Goal: Task Accomplishment & Management: Use online tool/utility

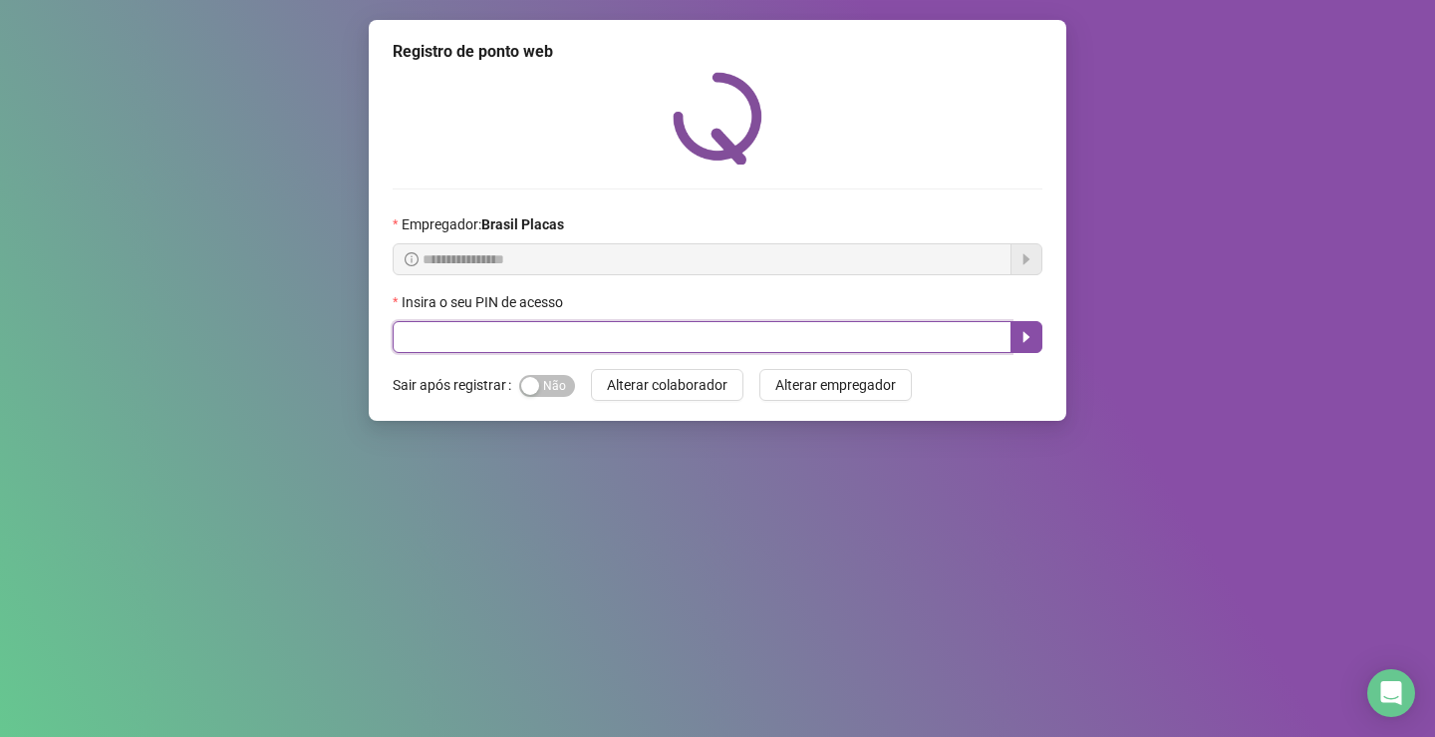
click at [611, 337] on input "text" at bounding box center [702, 337] width 619 height 32
type input "*****"
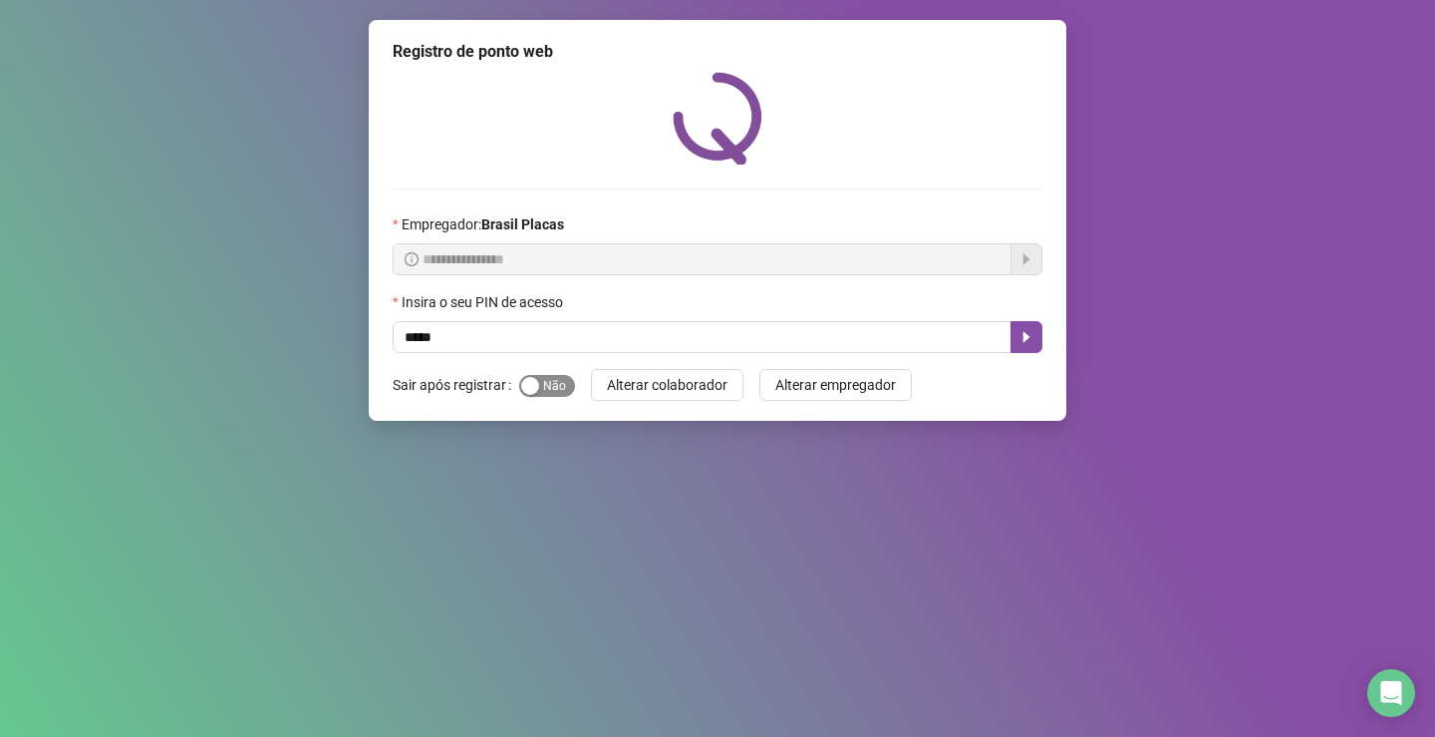
click at [535, 379] on div "button" at bounding box center [530, 386] width 18 height 18
click at [1022, 347] on button "button" at bounding box center [1027, 337] width 32 height 32
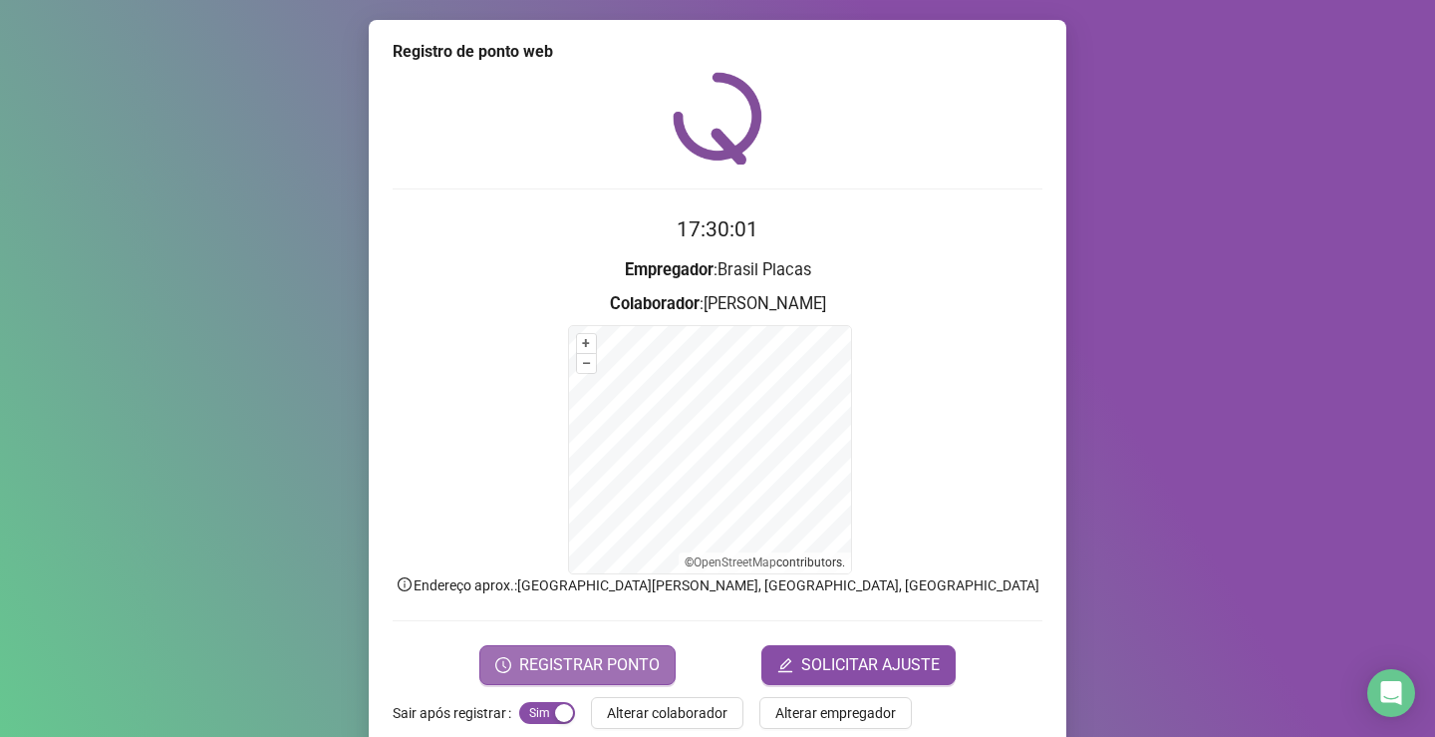
click at [575, 661] on span "REGISTRAR PONTO" at bounding box center [589, 665] width 141 height 24
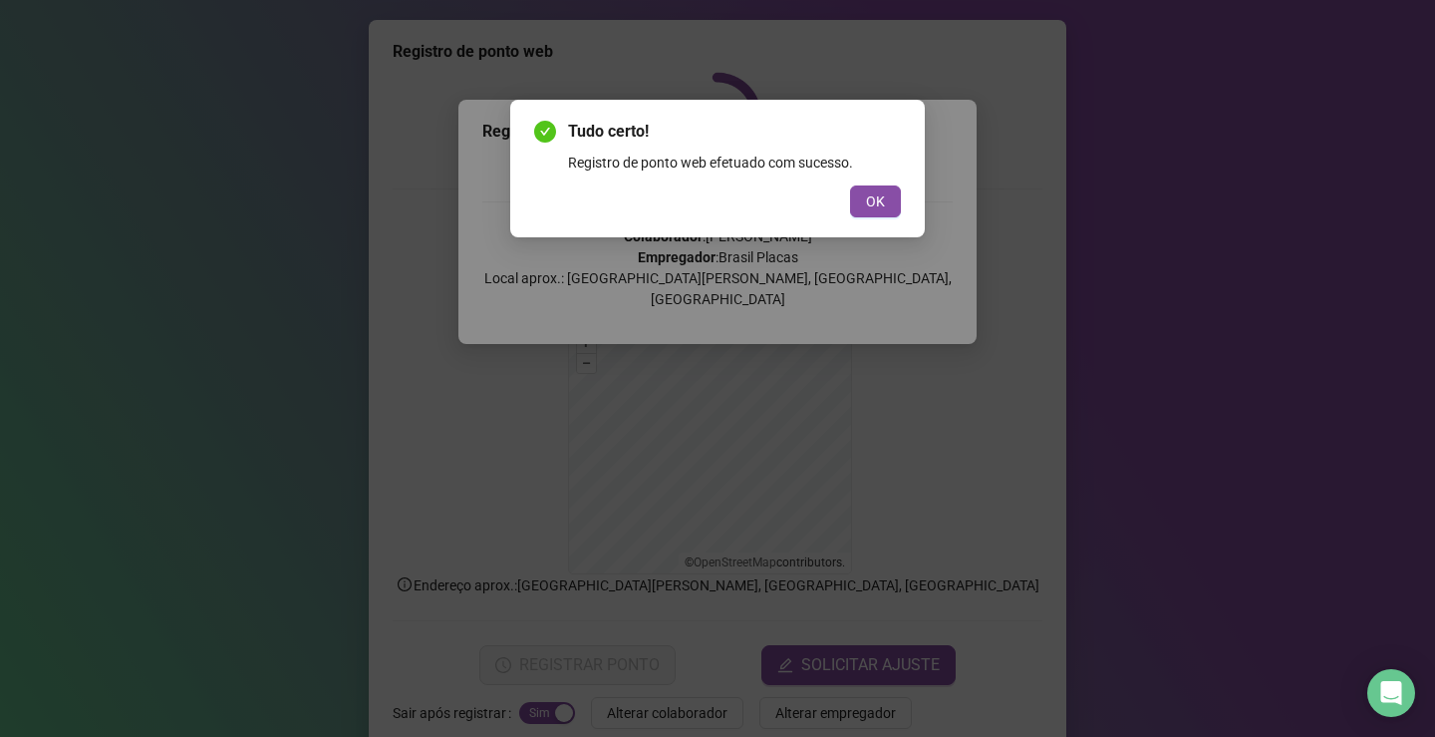
click at [155, 220] on div "Tudo certo! Registro de ponto web efetuado com sucesso. OK" at bounding box center [717, 368] width 1435 height 737
